Goal: Task Accomplishment & Management: Use online tool/utility

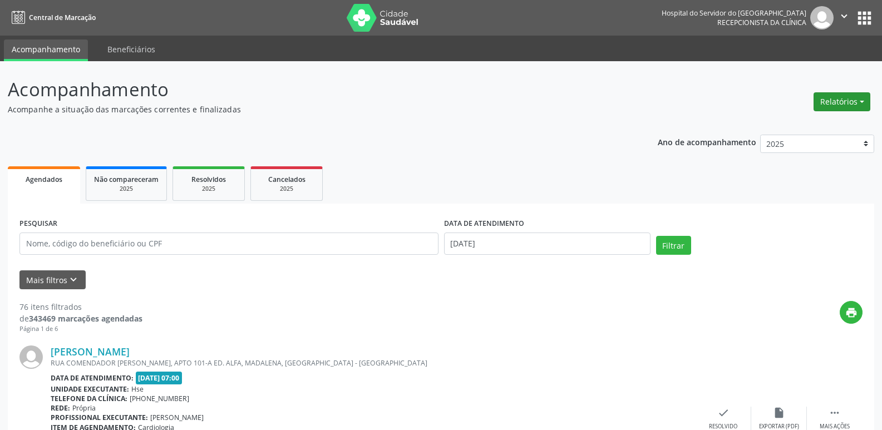
click at [845, 98] on button "Relatórios" at bounding box center [842, 101] width 57 height 19
click at [829, 124] on link "Agendamentos" at bounding box center [811, 126] width 120 height 16
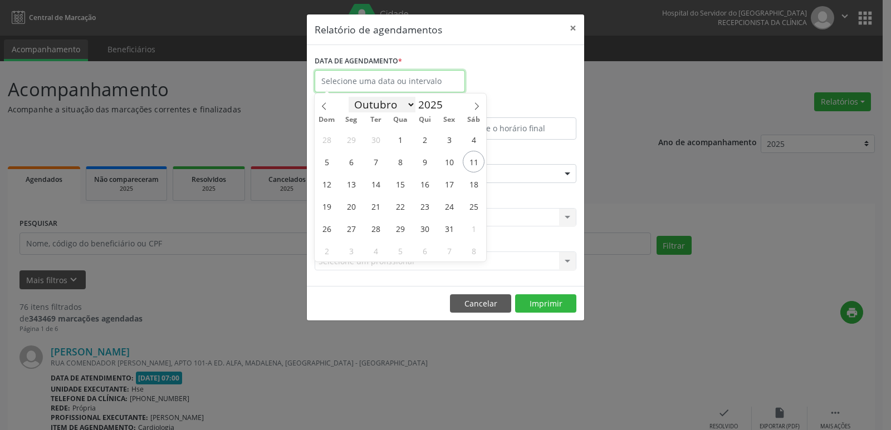
click at [407, 86] on input "text" at bounding box center [389, 81] width 150 height 22
click at [478, 156] on span "11" at bounding box center [474, 162] width 22 height 22
type input "[DATE]"
click at [478, 156] on span "11" at bounding box center [474, 162] width 22 height 22
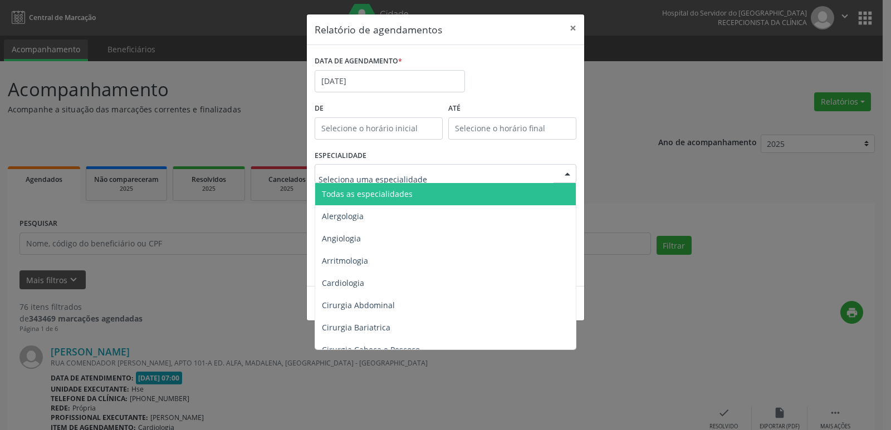
click at [427, 175] on div at bounding box center [445, 173] width 262 height 19
click at [427, 199] on span "Todas as especialidades" at bounding box center [446, 194] width 262 height 22
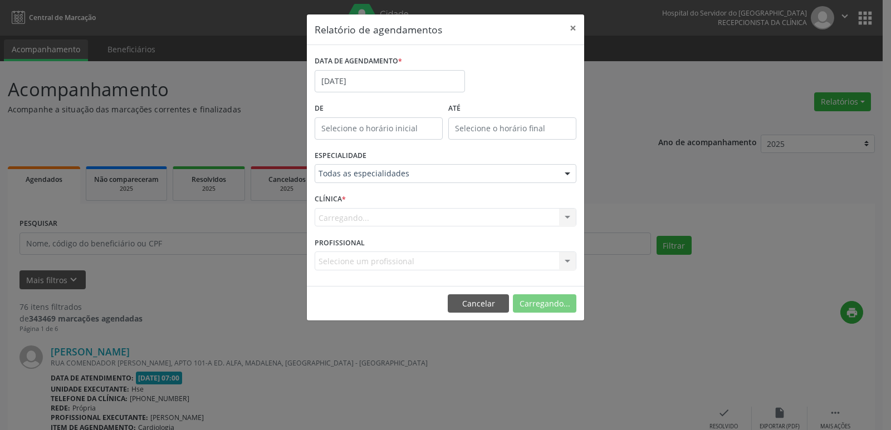
click at [417, 219] on div "Carregando... Nenhum resultado encontrado para: " " Não há nenhuma opção para s…" at bounding box center [445, 217] width 262 height 19
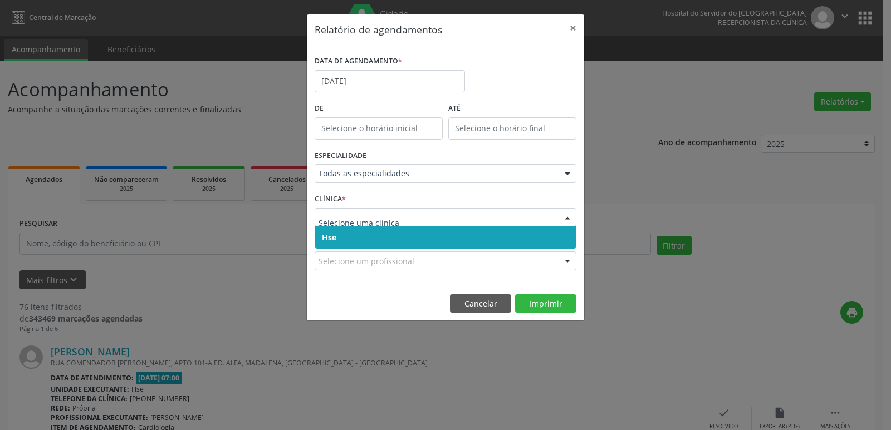
click at [424, 230] on span "Hse" at bounding box center [445, 238] width 260 height 22
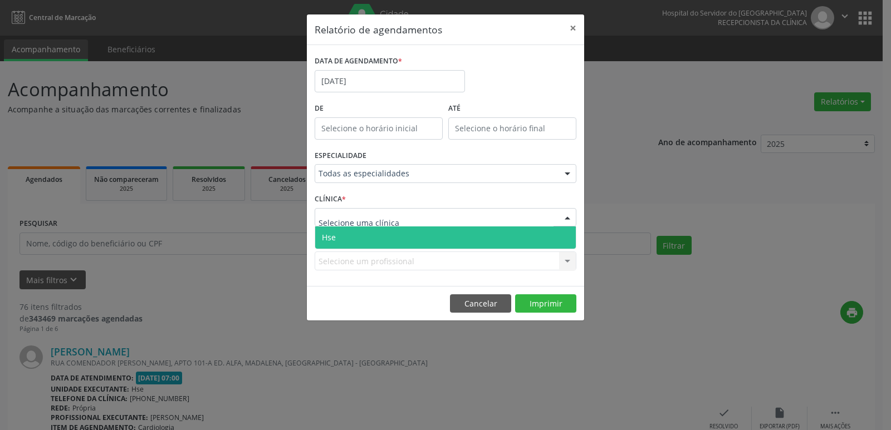
click at [438, 208] on div at bounding box center [445, 217] width 262 height 19
click at [427, 242] on span "Hse" at bounding box center [445, 238] width 260 height 22
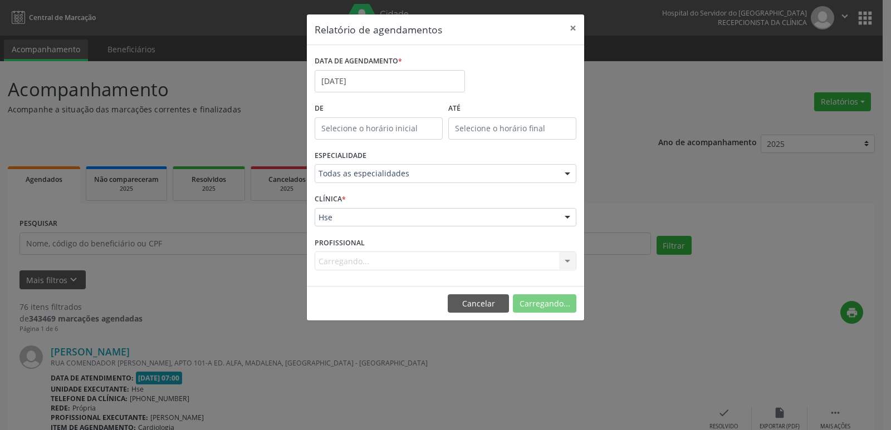
click at [419, 259] on div "Carregando... Nenhum resultado encontrado para: " " Não há nenhuma opção para s…" at bounding box center [445, 261] width 262 height 19
click at [439, 251] on div "PROFISSIONAL Selecione um profissional Todos os profissionais [PERSON_NAME] Int…" at bounding box center [445, 255] width 267 height 43
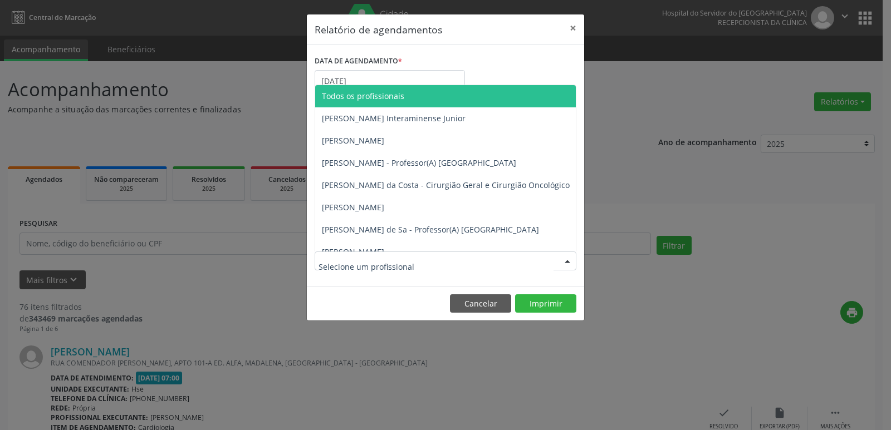
click at [437, 257] on div at bounding box center [445, 261] width 262 height 19
click at [439, 99] on span "Todos os profissionais" at bounding box center [502, 96] width 375 height 22
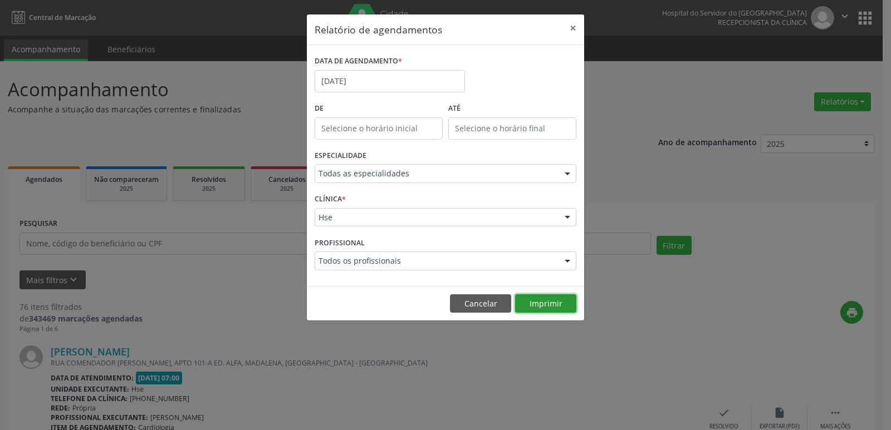
click at [548, 305] on button "Imprimir" at bounding box center [545, 303] width 61 height 19
